Goal: Obtain resource: Obtain resource

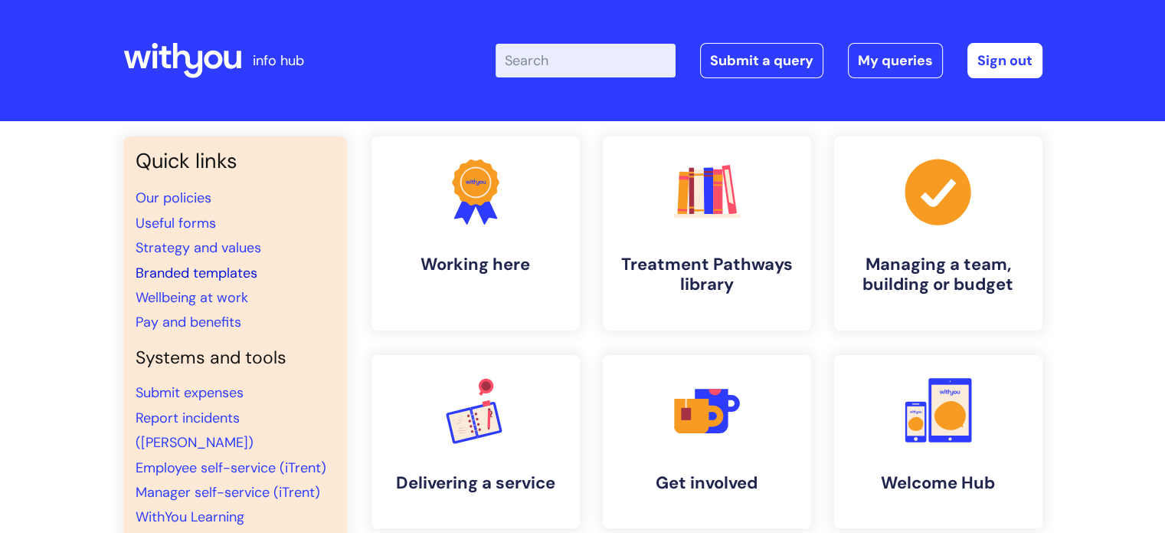
click at [197, 274] on link "Branded templates" at bounding box center [197, 273] width 122 height 18
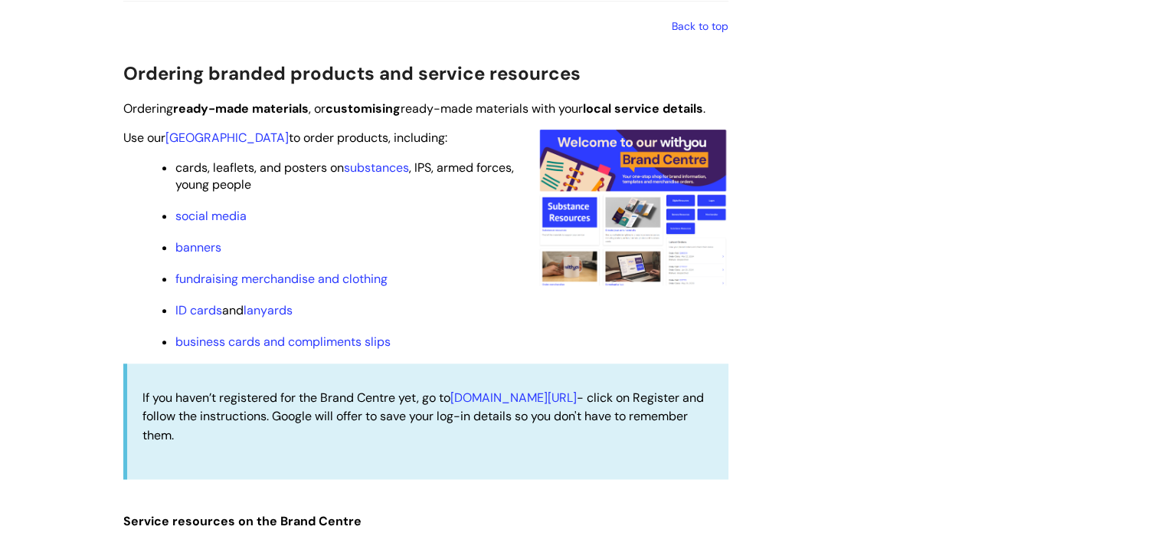
scroll to position [1456, 0]
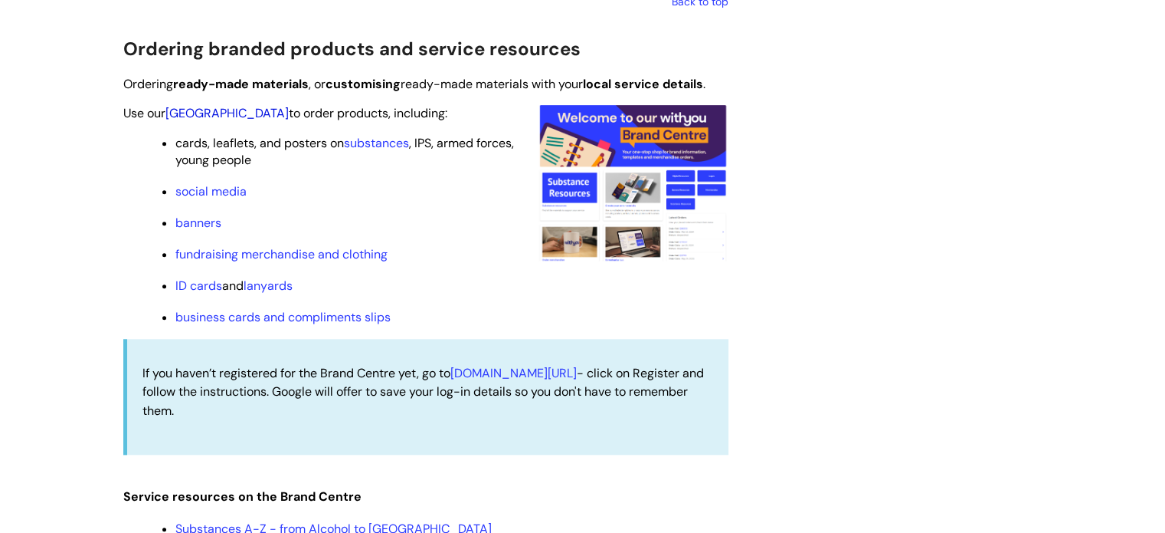
click at [208, 110] on link "Brand Centre" at bounding box center [227, 113] width 123 height 16
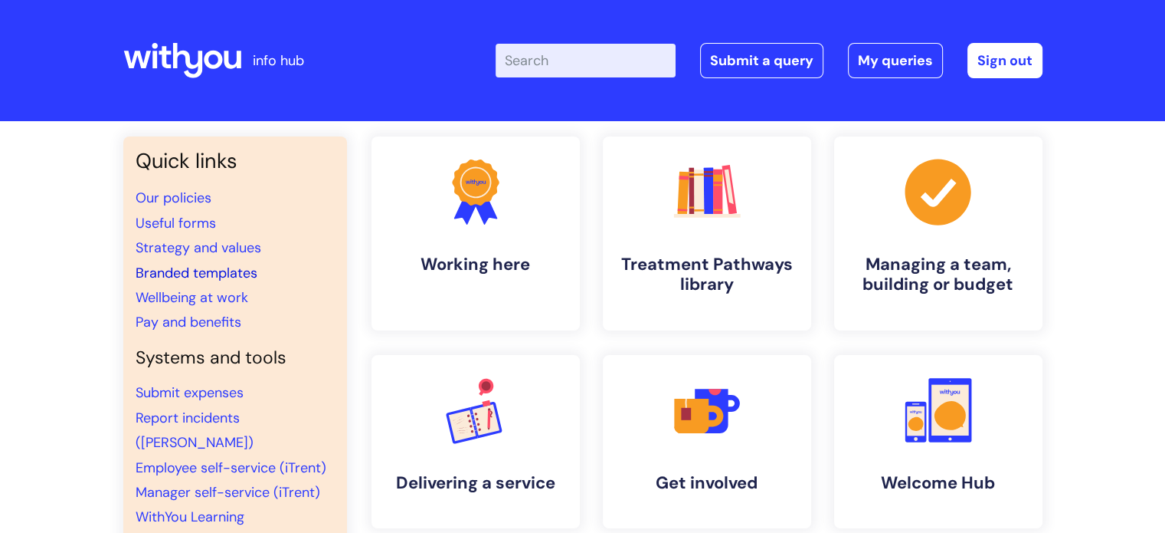
click at [221, 270] on link "Branded templates" at bounding box center [197, 273] width 122 height 18
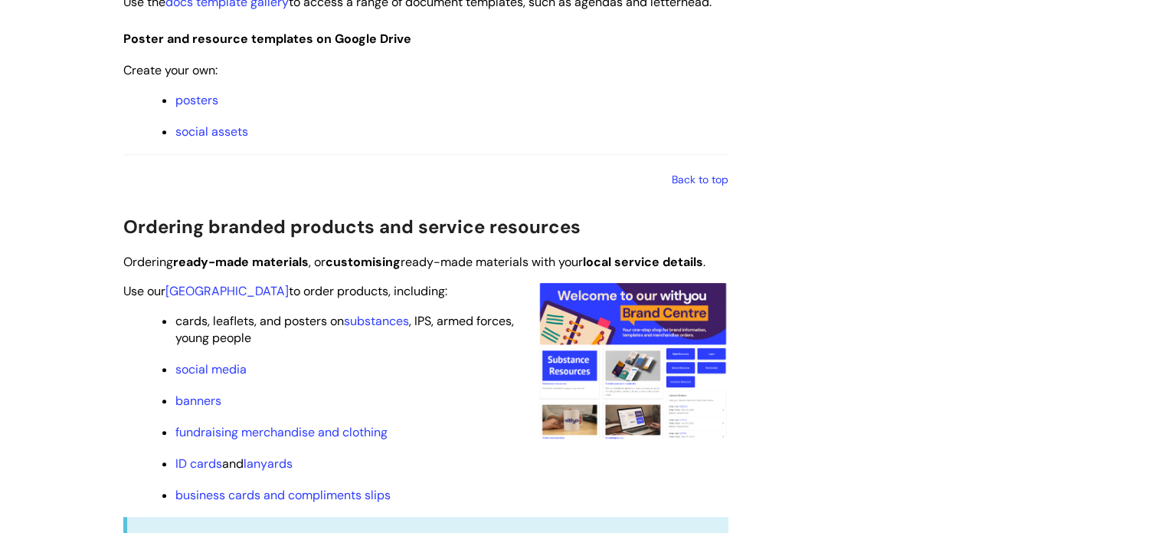
scroll to position [1303, 0]
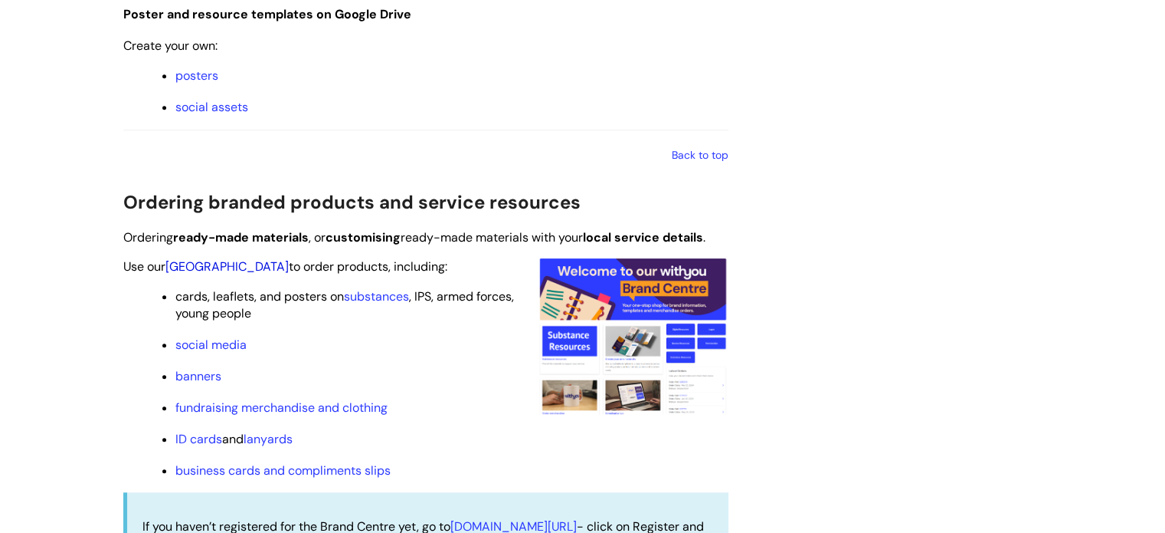
click at [217, 272] on link "[GEOGRAPHIC_DATA]" at bounding box center [227, 266] width 123 height 16
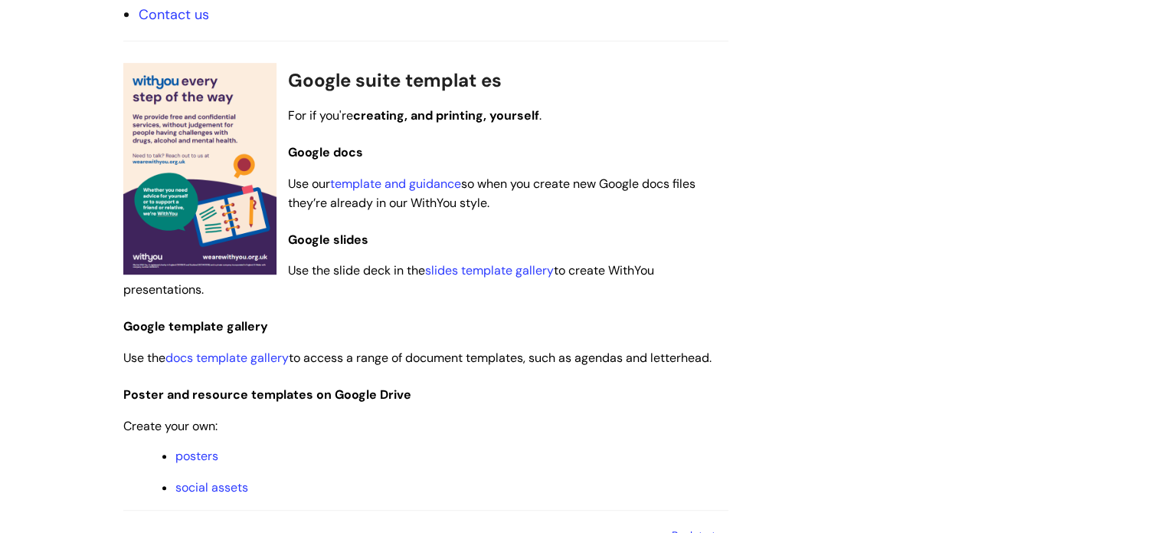
scroll to position [919, 0]
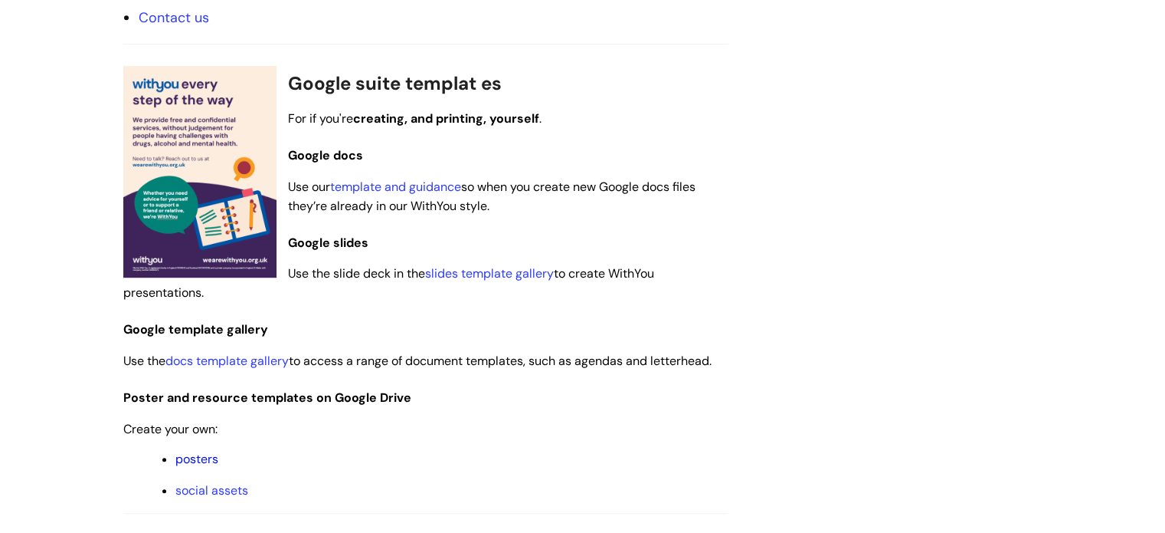
click at [195, 456] on link "posters" at bounding box center [196, 459] width 43 height 16
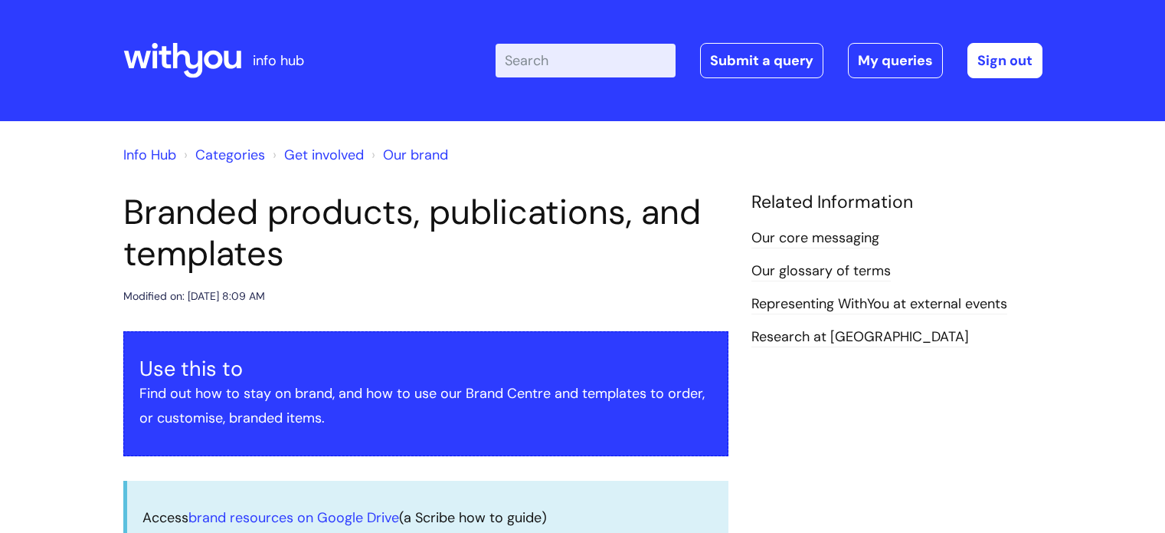
scroll to position [919, 0]
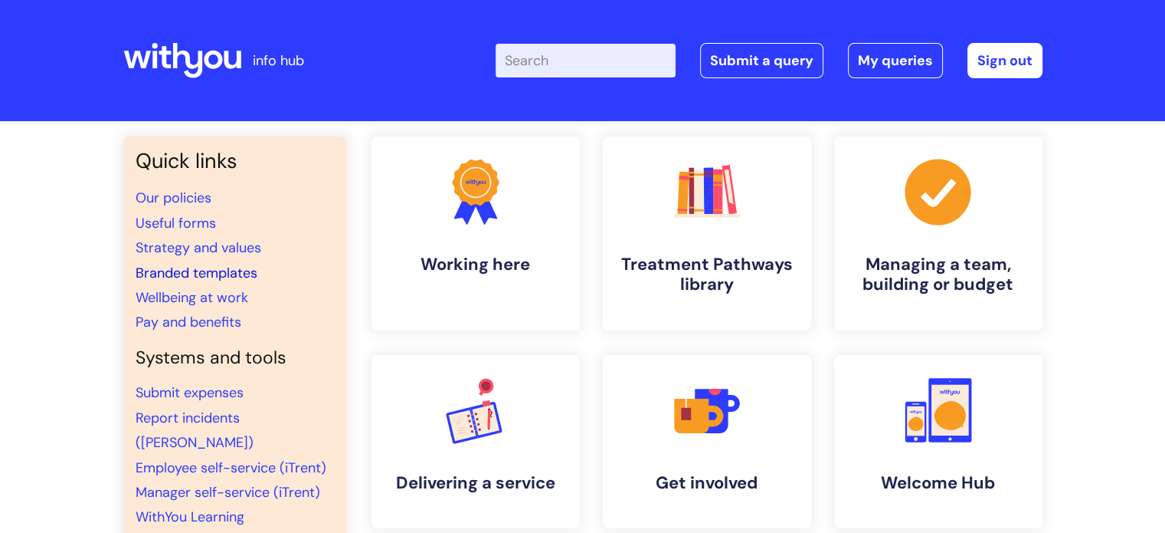
click at [197, 276] on link "Branded templates" at bounding box center [197, 273] width 122 height 18
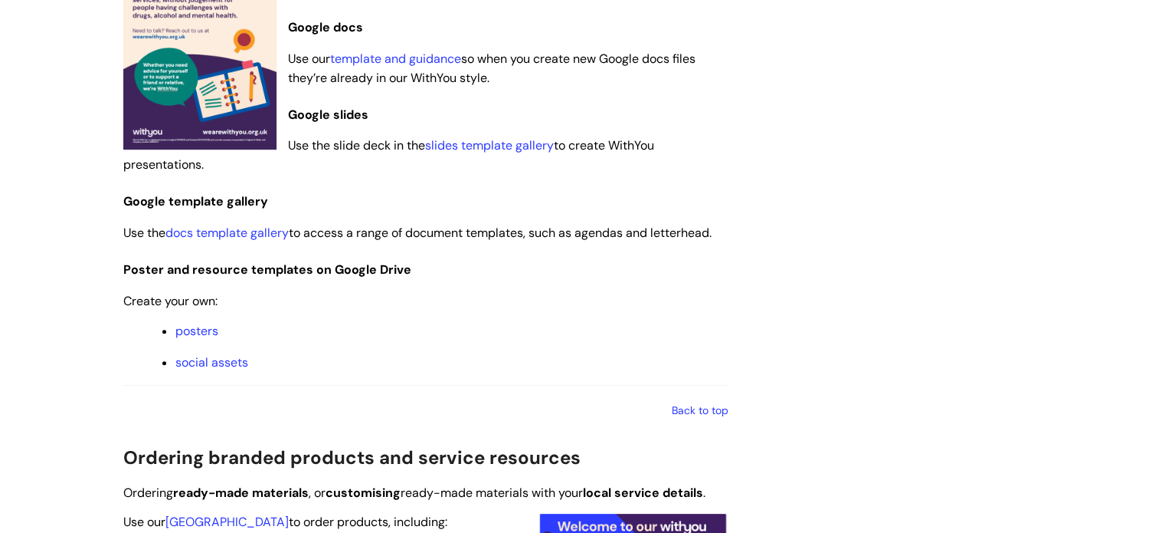
scroll to position [1073, 0]
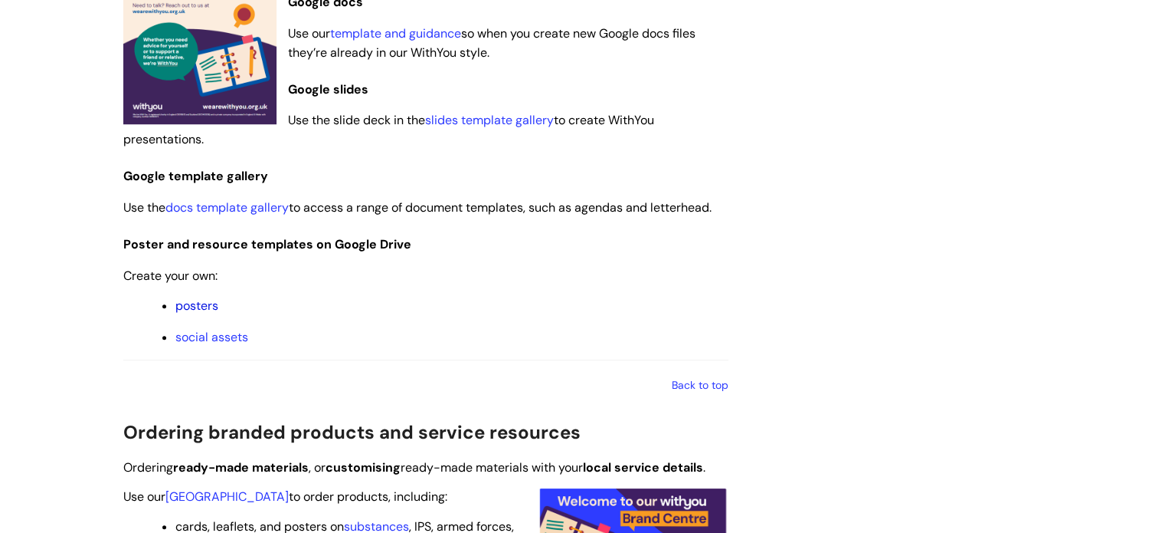
click at [199, 311] on link "posters" at bounding box center [196, 305] width 43 height 16
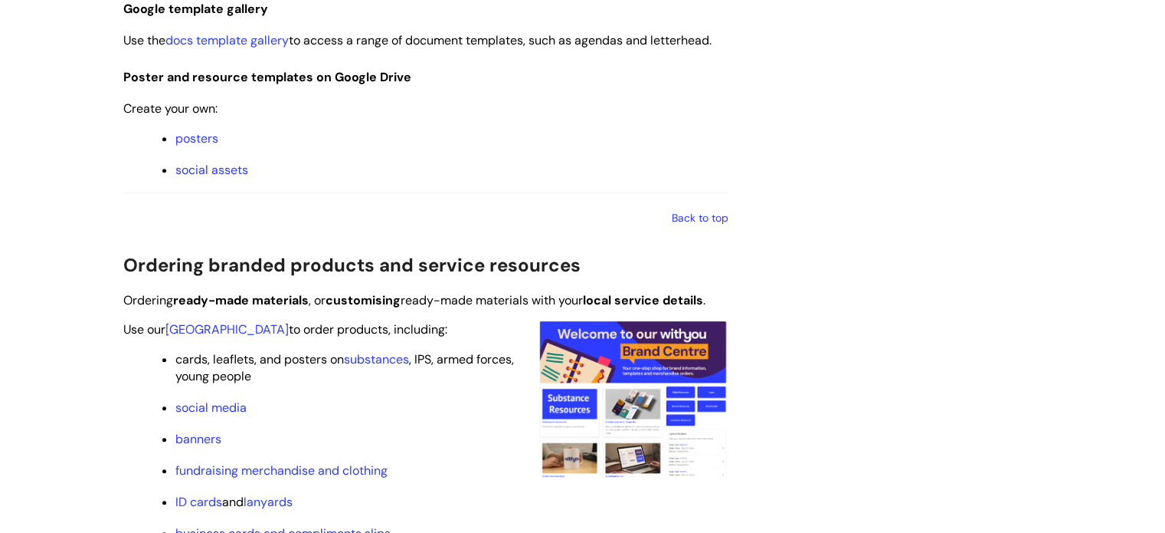
scroll to position [1303, 0]
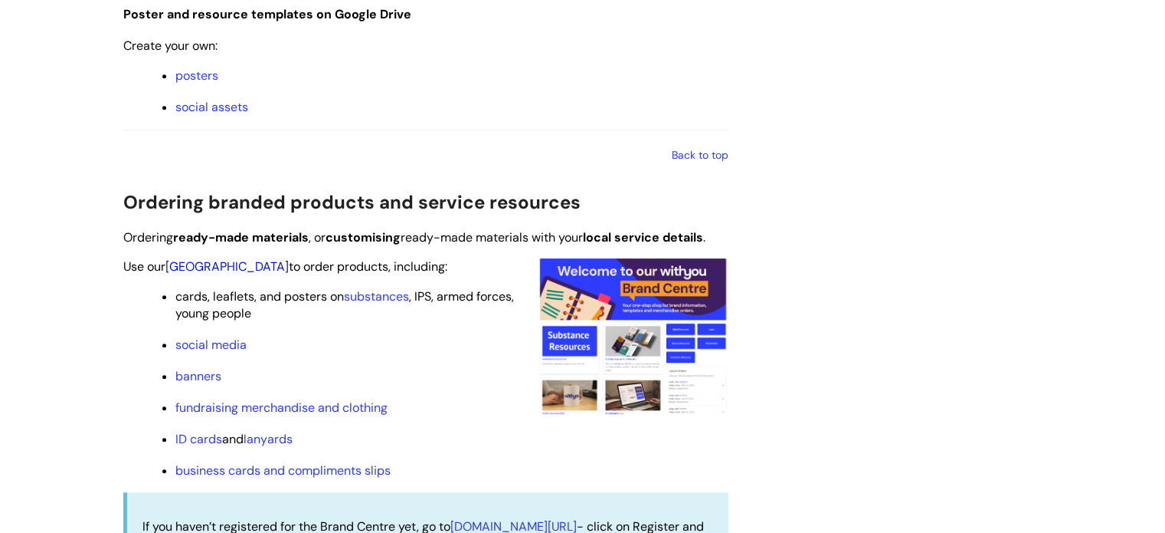
click at [211, 266] on link "[GEOGRAPHIC_DATA]" at bounding box center [227, 266] width 123 height 16
